Goal: Task Accomplishment & Management: Manage account settings

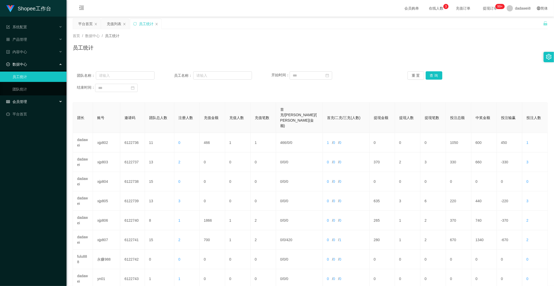
click at [22, 102] on span "会员管理" at bounding box center [16, 102] width 21 height 4
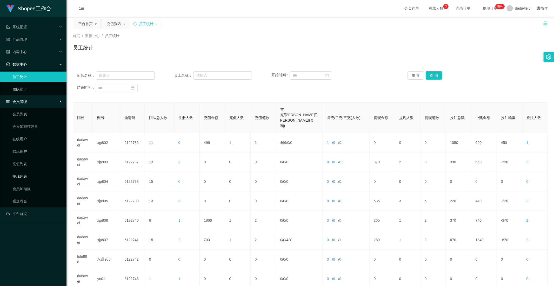
click at [24, 174] on link "提现列表" at bounding box center [37, 176] width 50 height 10
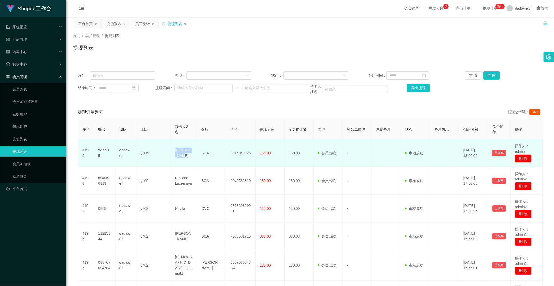
drag, startPoint x: 192, startPoint y: 155, endPoint x: 172, endPoint y: 154, distance: 20.0
click at [172, 154] on td "[PERSON_NAME]" at bounding box center [184, 153] width 26 height 28
copy td "[PERSON_NAME]"
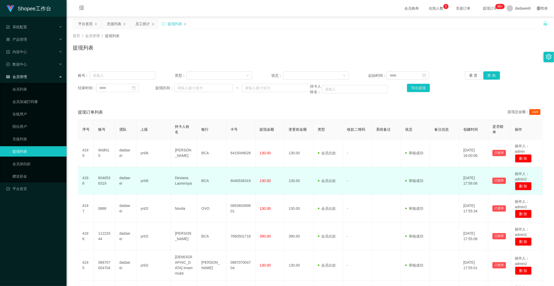
click at [192, 171] on td "Deviana Laorensya" at bounding box center [184, 181] width 26 height 28
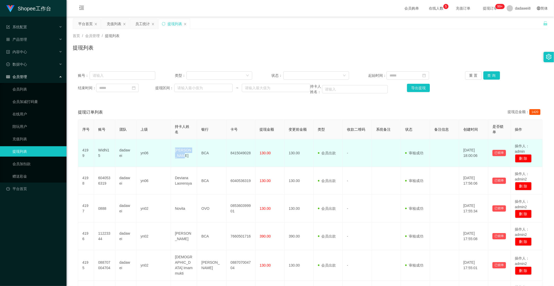
drag, startPoint x: 192, startPoint y: 154, endPoint x: 175, endPoint y: 151, distance: 17.6
click at [175, 151] on td "[PERSON_NAME]" at bounding box center [184, 153] width 26 height 28
click at [174, 152] on td "[PERSON_NAME]" at bounding box center [184, 153] width 26 height 28
drag, startPoint x: 192, startPoint y: 153, endPoint x: 176, endPoint y: 153, distance: 16.6
click at [176, 153] on td "[PERSON_NAME]" at bounding box center [184, 153] width 26 height 28
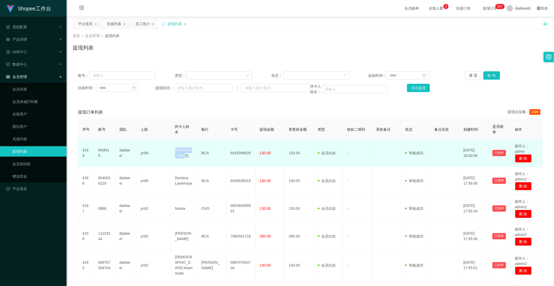
copy td "[PERSON_NAME]"
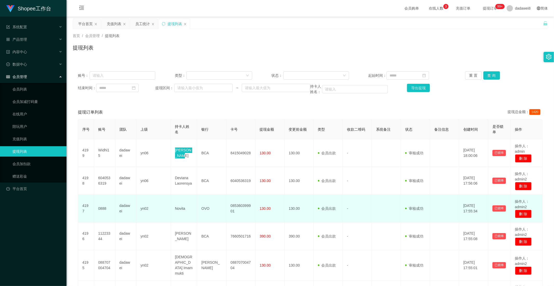
scroll to position [58, 0]
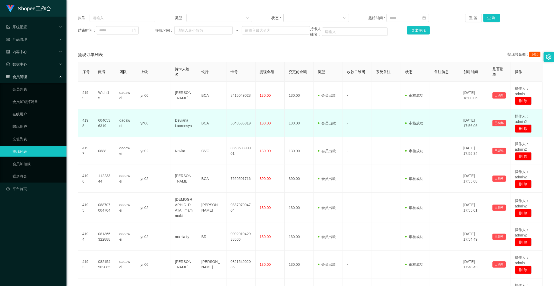
click at [183, 130] on td "Deviana Laorensya" at bounding box center [184, 124] width 26 height 28
drag, startPoint x: 190, startPoint y: 126, endPoint x: 167, endPoint y: 118, distance: 24.6
click at [167, 118] on tr "4198 6040536319 dadawei yn06 Deviana Laorensya BCA 6040536319 130.00 130.00 会员出…" at bounding box center [310, 124] width 464 height 28
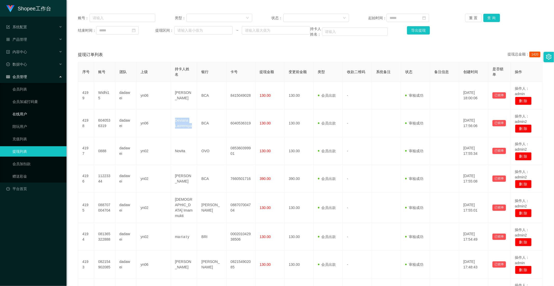
copy tr "Deviana Laorensya"
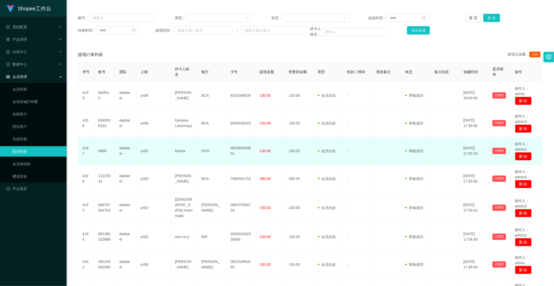
click at [175, 145] on td "Novita" at bounding box center [184, 151] width 26 height 28
drag, startPoint x: 185, startPoint y: 150, endPoint x: 174, endPoint y: 151, distance: 10.7
click at [174, 151] on td "Novita" at bounding box center [184, 151] width 26 height 28
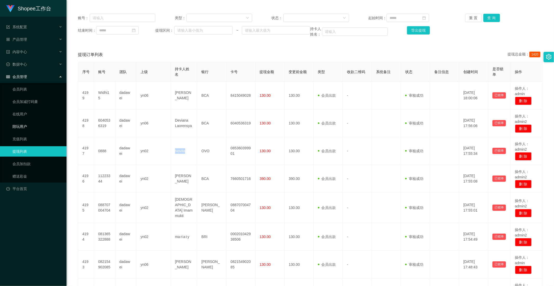
copy td "Novita"
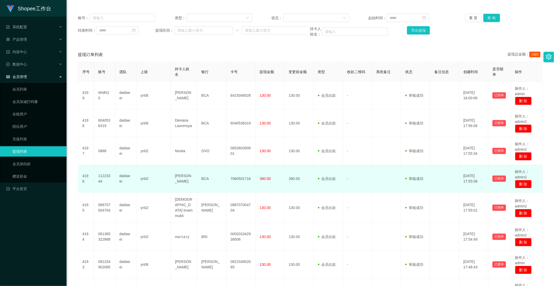
click at [180, 177] on td "[PERSON_NAME]" at bounding box center [184, 179] width 26 height 28
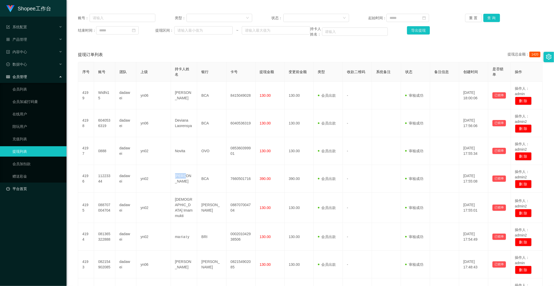
copy td "[PERSON_NAME]"
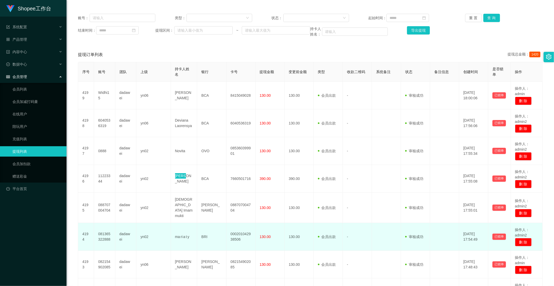
scroll to position [115, 0]
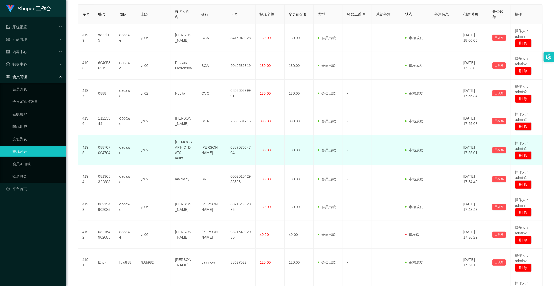
click at [177, 145] on td "[DEMOGRAPHIC_DATA] Imam mukti" at bounding box center [184, 150] width 26 height 30
click at [180, 157] on td "[DEMOGRAPHIC_DATA] Imam mukti" at bounding box center [184, 150] width 26 height 30
drag, startPoint x: 185, startPoint y: 157, endPoint x: 172, endPoint y: 144, distance: 18.7
click at [172, 144] on td "[DEMOGRAPHIC_DATA] Imam mukti" at bounding box center [184, 150] width 26 height 30
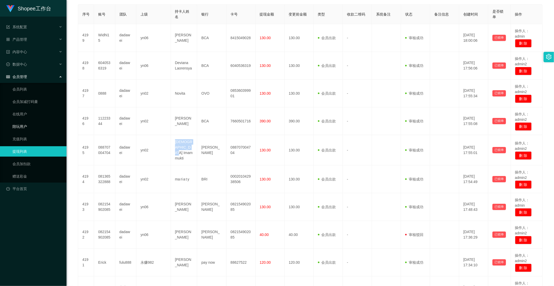
copy td "[DEMOGRAPHIC_DATA] Imam mukti"
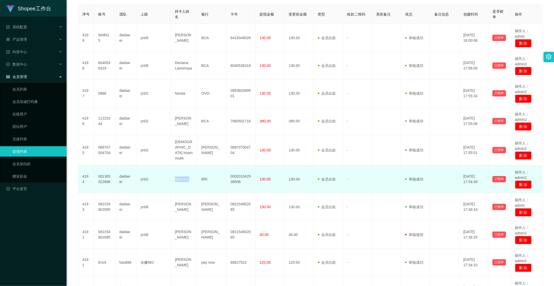
drag, startPoint x: 184, startPoint y: 179, endPoint x: 174, endPoint y: 178, distance: 9.5
click at [174, 178] on td "ma ri a t y" at bounding box center [184, 180] width 26 height 28
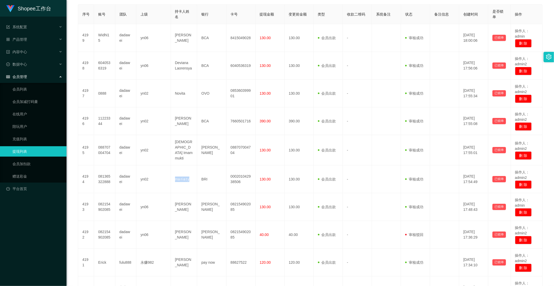
copy td "ma ri a t y"
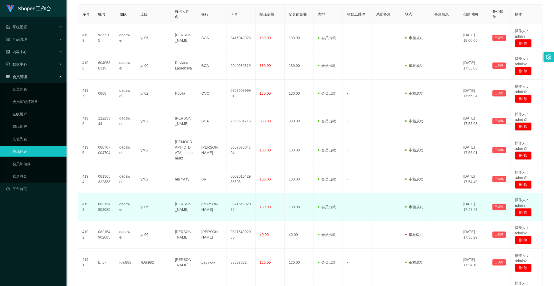
click at [178, 205] on td "[PERSON_NAME]" at bounding box center [184, 207] width 26 height 28
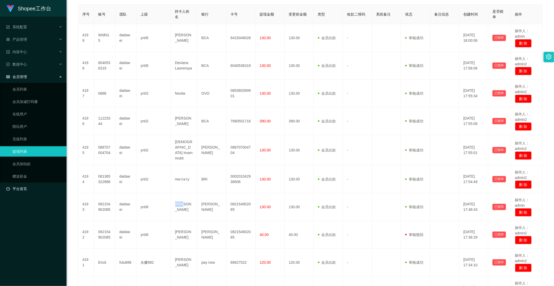
copy td "[PERSON_NAME]"
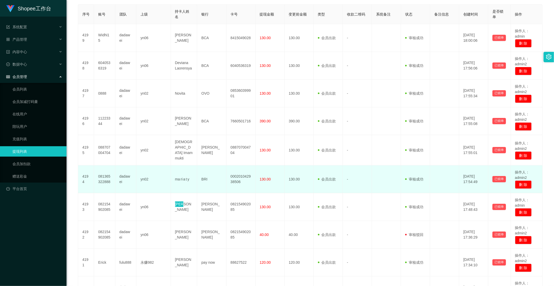
scroll to position [172, 0]
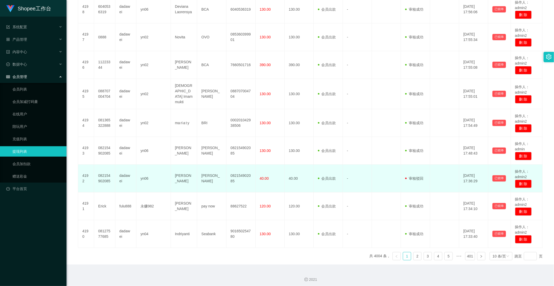
click at [181, 176] on td "[PERSON_NAME]" at bounding box center [184, 179] width 26 height 28
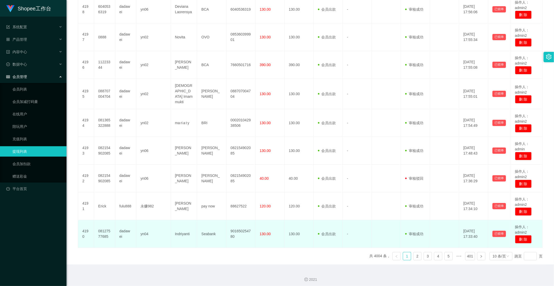
click at [185, 230] on td "Indriyanti" at bounding box center [184, 234] width 26 height 28
copy td "Indriyanti"
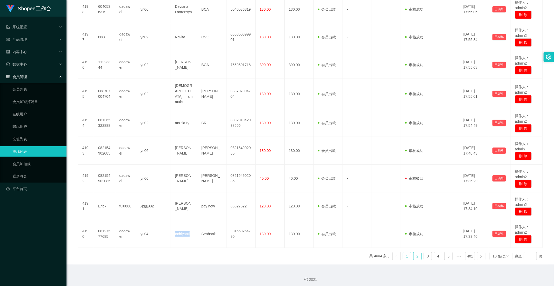
click at [414, 257] on link "2" at bounding box center [417, 257] width 8 height 8
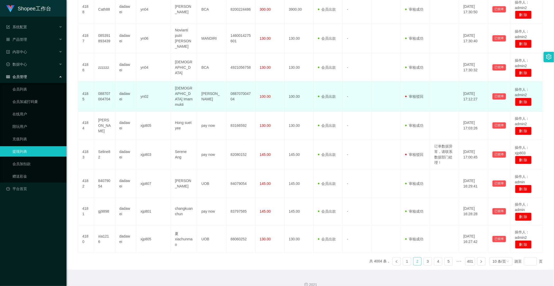
scroll to position [114, 0]
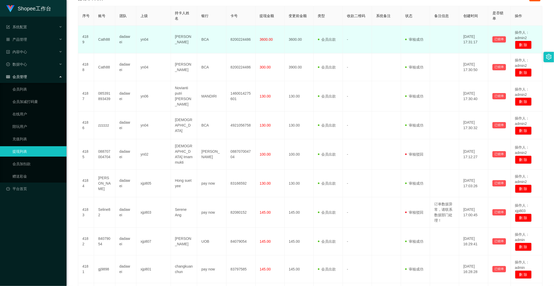
drag, startPoint x: 186, startPoint y: 43, endPoint x: 175, endPoint y: 38, distance: 11.8
click at [175, 38] on td "[PERSON_NAME]" at bounding box center [184, 40] width 26 height 28
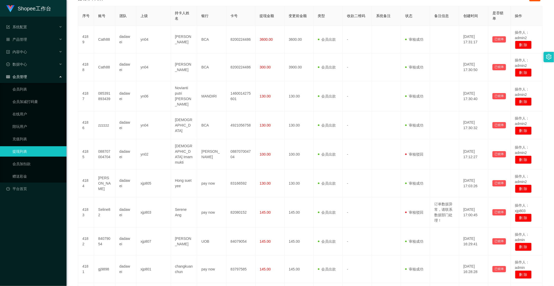
copy td "[PERSON_NAME]"
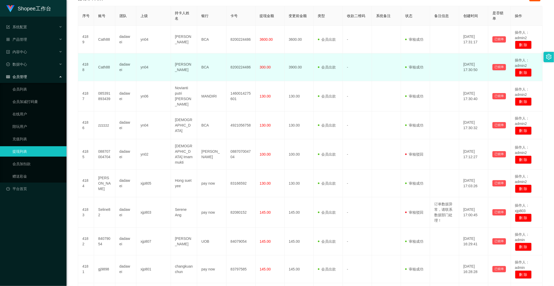
drag, startPoint x: 188, startPoint y: 70, endPoint x: 174, endPoint y: 64, distance: 15.0
click at [174, 64] on td "[PERSON_NAME]" at bounding box center [184, 67] width 26 height 28
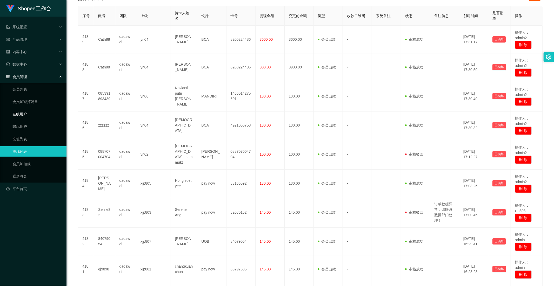
drag, startPoint x: 185, startPoint y: 105, endPoint x: 17, endPoint y: 109, distance: 168.3
click at [173, 90] on td "Novianti putri [PERSON_NAME]" at bounding box center [184, 96] width 26 height 30
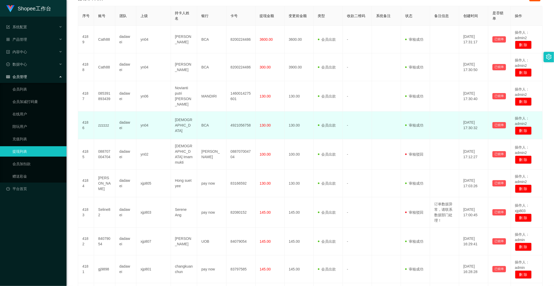
click at [166, 127] on td "yn04" at bounding box center [153, 126] width 34 height 28
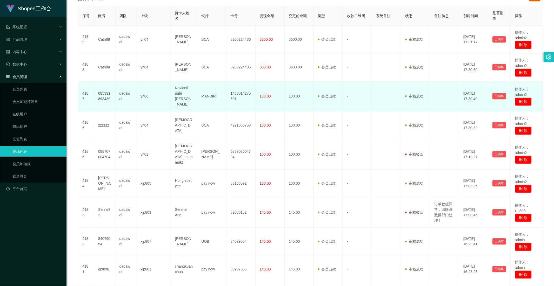
drag, startPoint x: 181, startPoint y: 103, endPoint x: 168, endPoint y: 84, distance: 23.0
click at [168, 84] on tr "4187 085391893439 dadawei yn06 Novianti putri [PERSON_NAME] MANDIRI 14600142756…" at bounding box center [310, 96] width 464 height 30
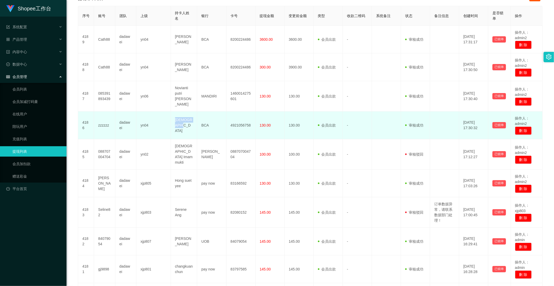
drag, startPoint x: 187, startPoint y: 128, endPoint x: 175, endPoint y: 124, distance: 13.2
click at [175, 124] on td "[DEMOGRAPHIC_DATA]" at bounding box center [184, 126] width 26 height 28
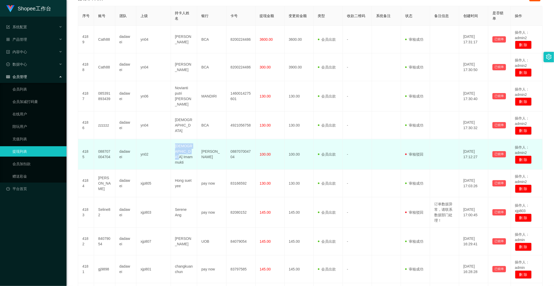
drag, startPoint x: 190, startPoint y: 160, endPoint x: 174, endPoint y: 144, distance: 22.2
click at [174, 144] on td "[DEMOGRAPHIC_DATA] Imam mukti" at bounding box center [184, 154] width 26 height 30
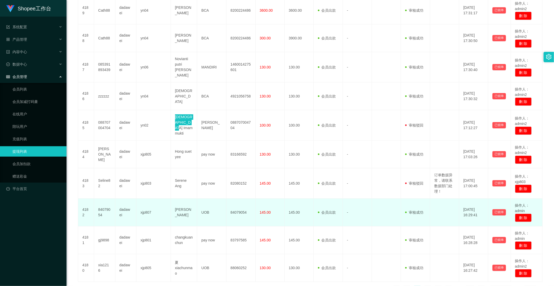
scroll to position [177, 0]
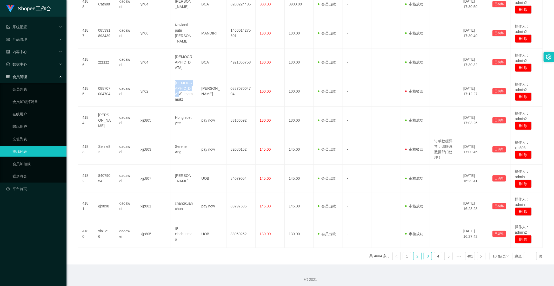
click at [424, 253] on link "3" at bounding box center [428, 257] width 8 height 8
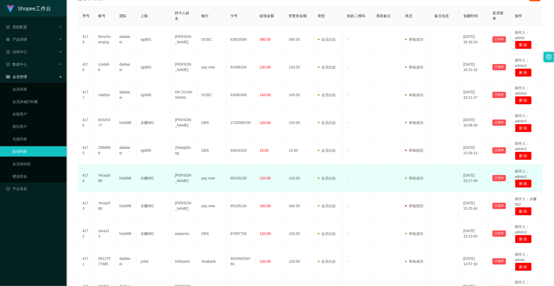
scroll to position [172, 0]
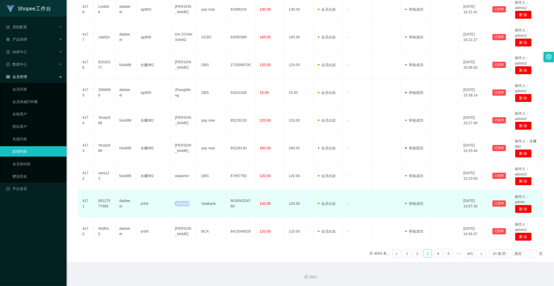
drag, startPoint x: 193, startPoint y: 204, endPoint x: 176, endPoint y: 206, distance: 17.8
click at [176, 206] on td "Indriyanti" at bounding box center [184, 204] width 26 height 28
click at [174, 206] on td "Indriyanti" at bounding box center [184, 204] width 26 height 28
click at [173, 203] on td "Indriyanti" at bounding box center [184, 204] width 26 height 28
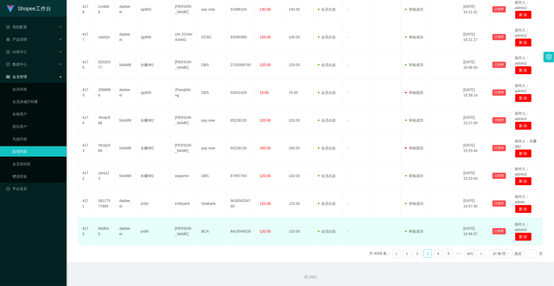
click at [185, 231] on td "[PERSON_NAME]" at bounding box center [184, 232] width 26 height 28
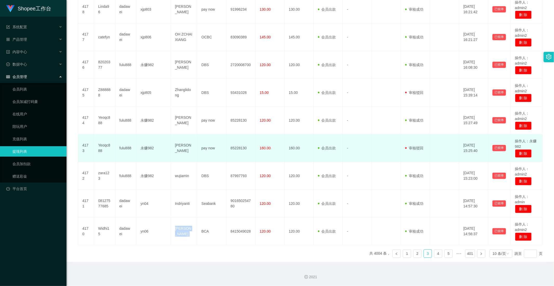
click at [269, 152] on td "160.00" at bounding box center [270, 149] width 29 height 28
